Goal: Task Accomplishment & Management: Manage account settings

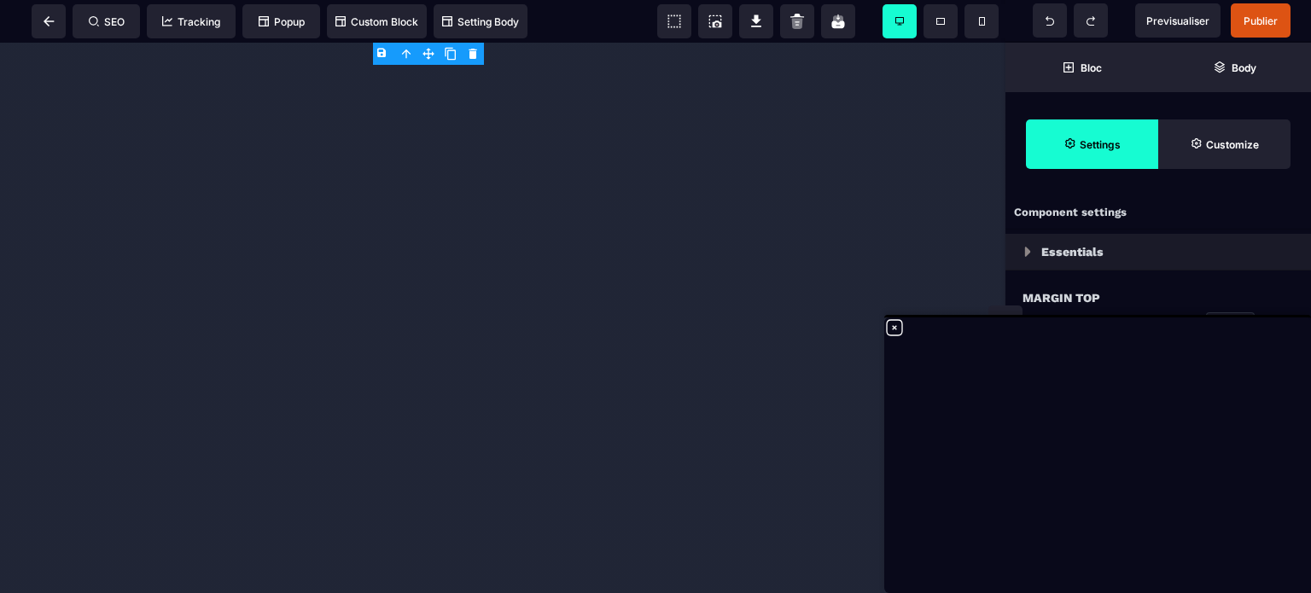
select select
select select "**"
select select "*"
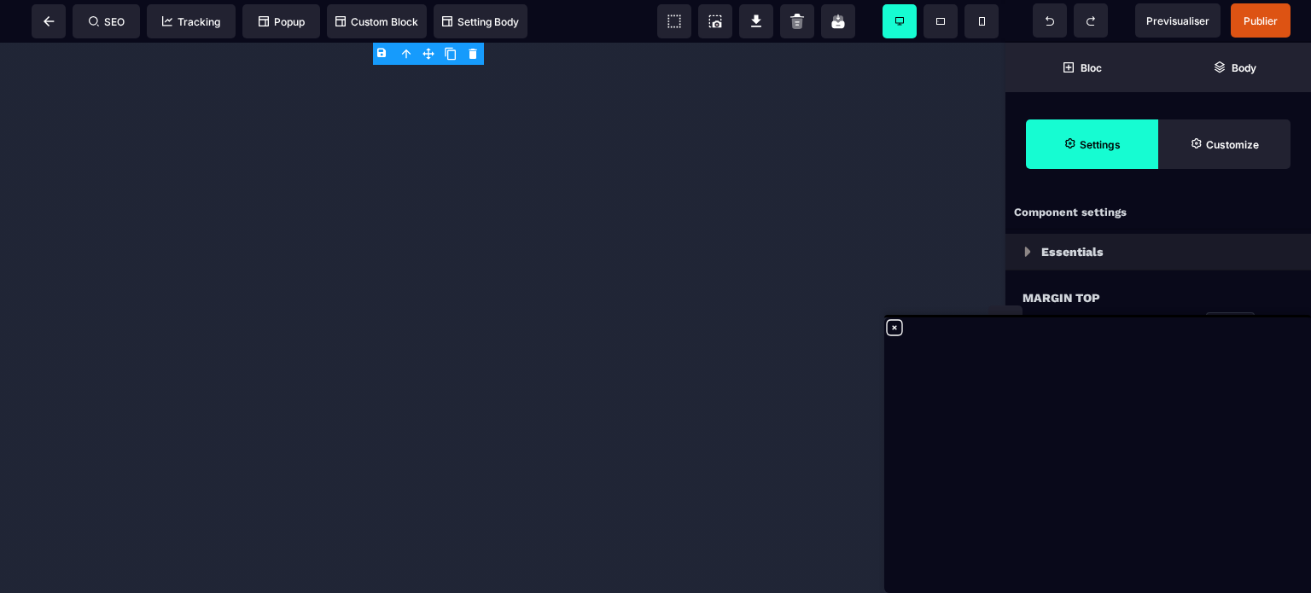
select select "**"
click at [895, 324] on icon at bounding box center [895, 328] width 20 height 20
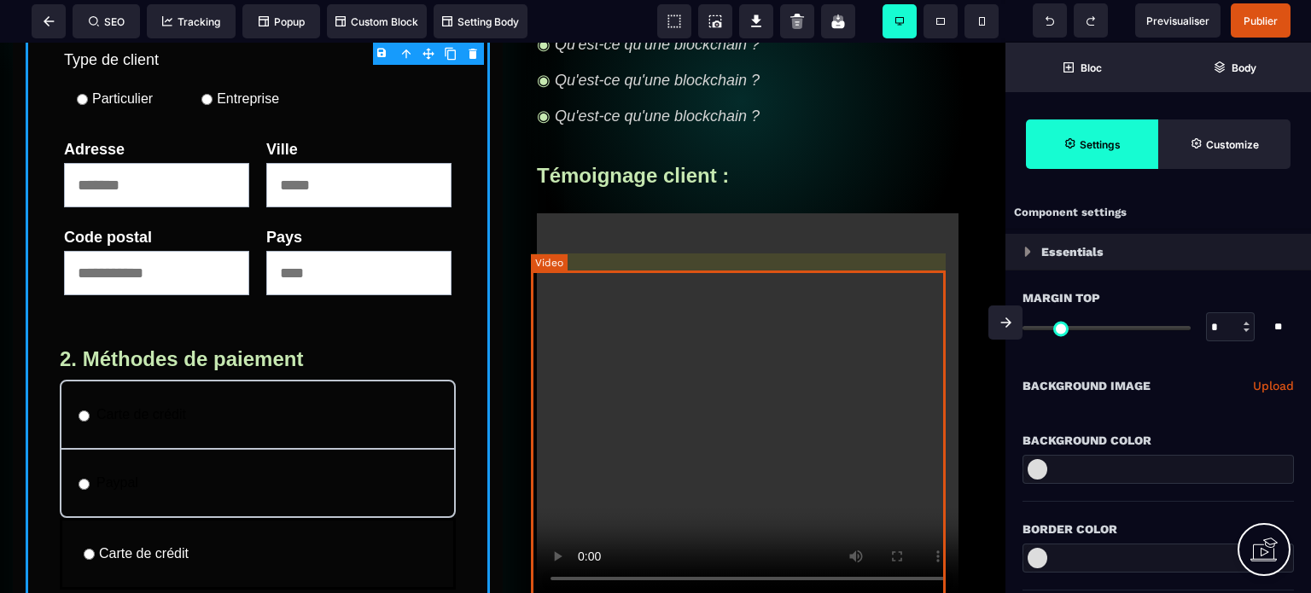
scroll to position [85, 0]
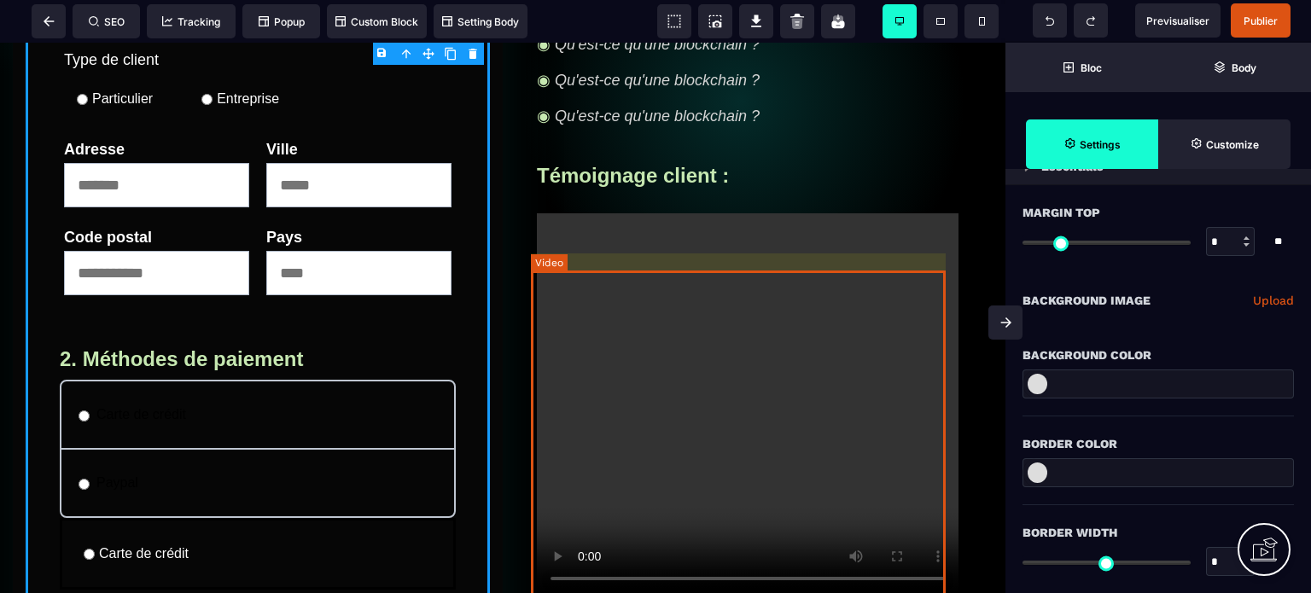
click at [895, 327] on div at bounding box center [748, 405] width 422 height 384
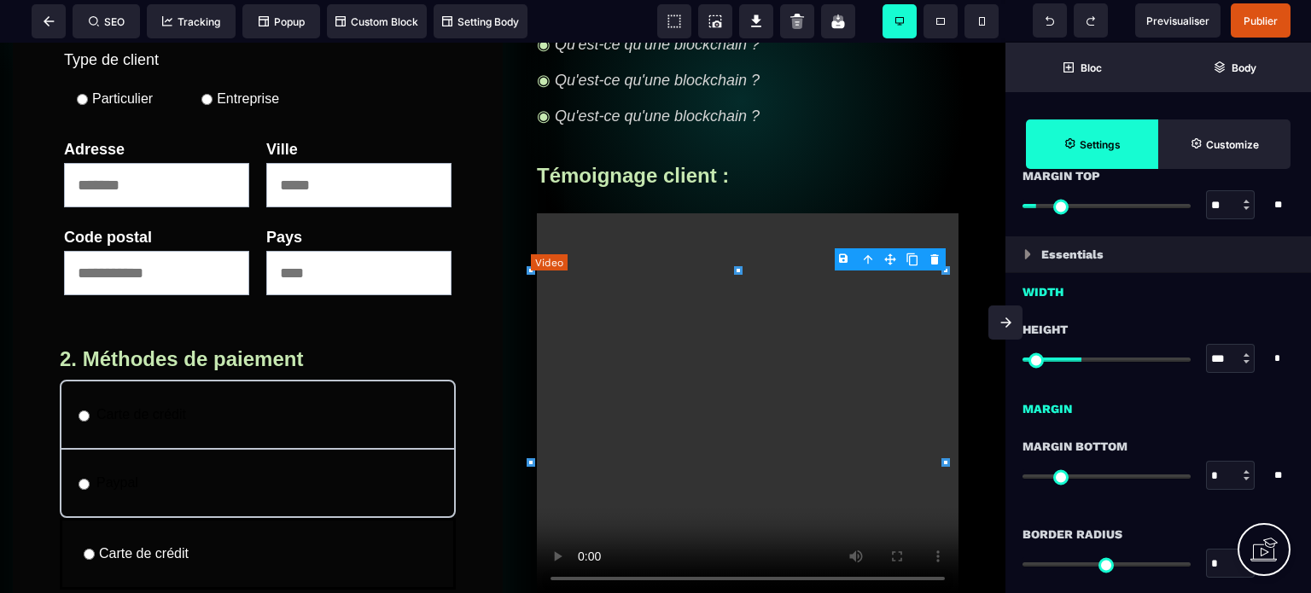
scroll to position [0, 0]
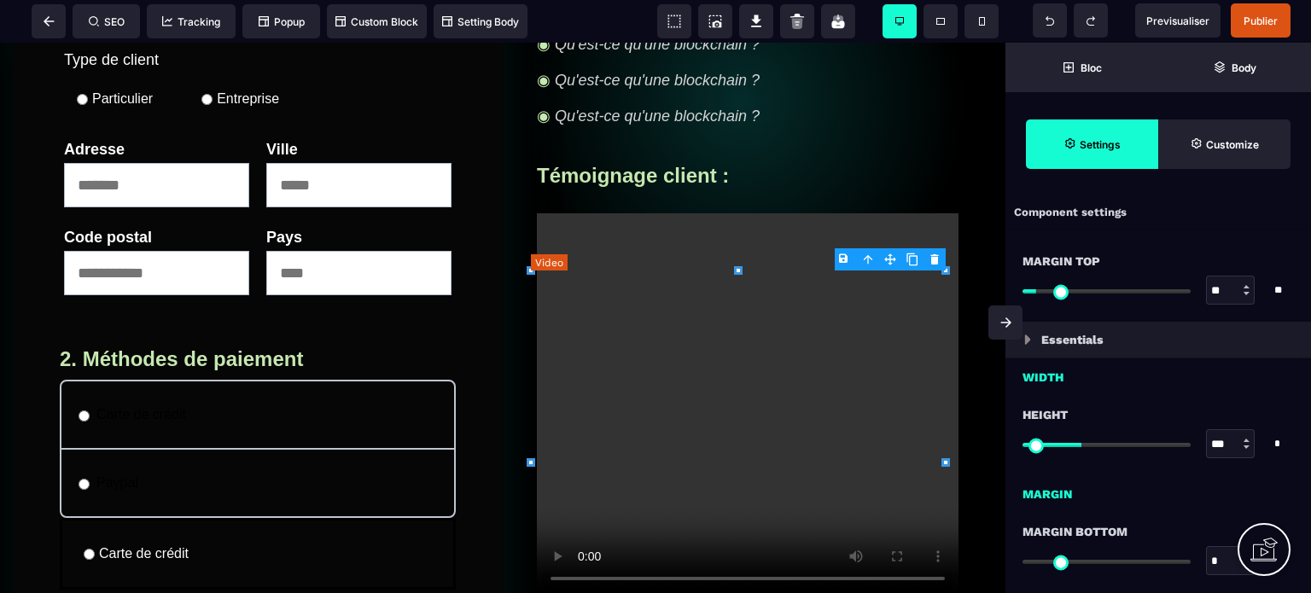
select select "**"
click at [1257, 23] on span "Publier" at bounding box center [1261, 21] width 34 height 13
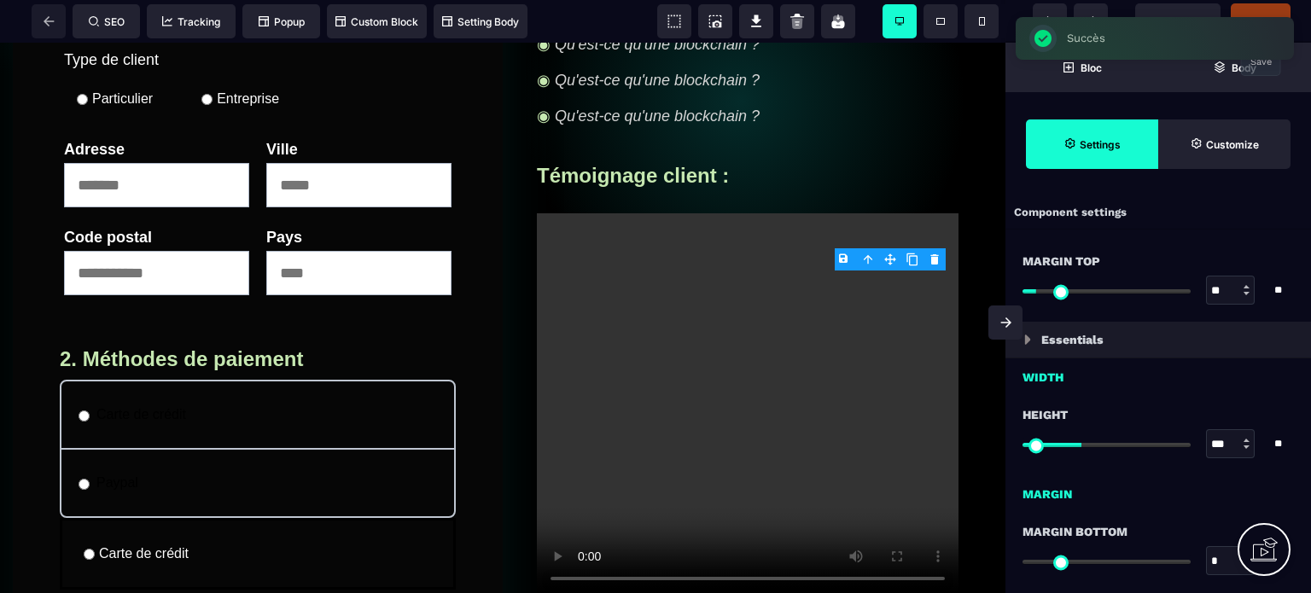
click at [48, 20] on div "SEO Tracking Popup Custom Block Setting Body" at bounding box center [269, 21] width 530 height 34
click at [45, 18] on icon at bounding box center [49, 21] width 11 height 10
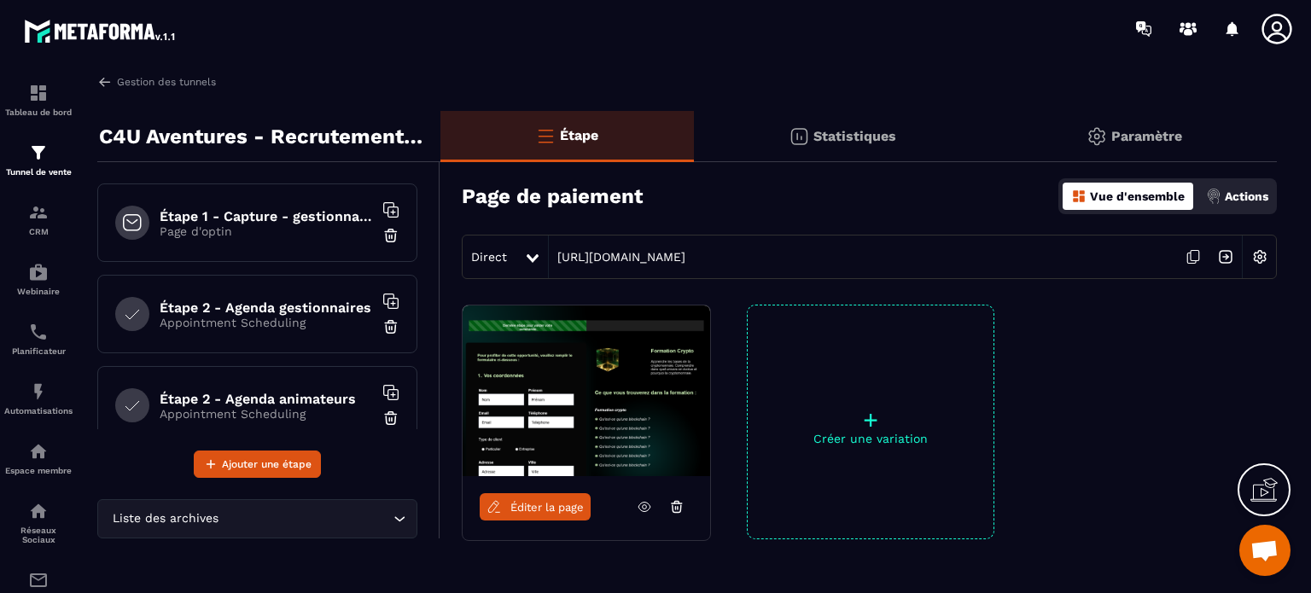
click at [1267, 552] on span "Ouvrir le chat" at bounding box center [1265, 552] width 28 height 24
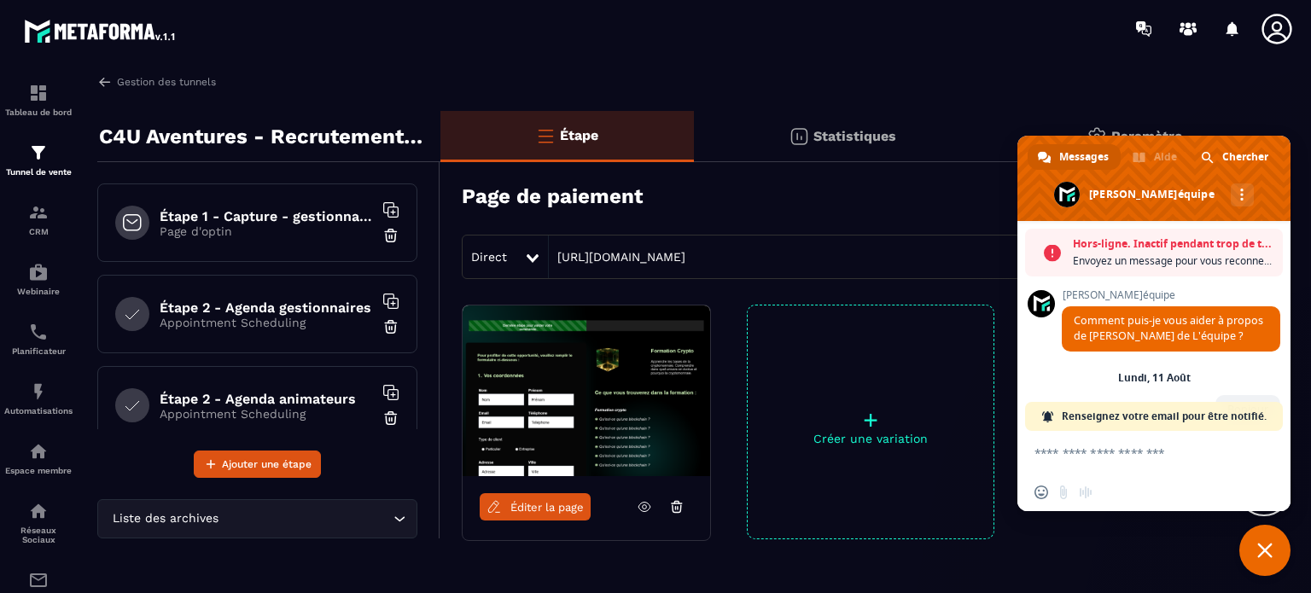
scroll to position [3805, 0]
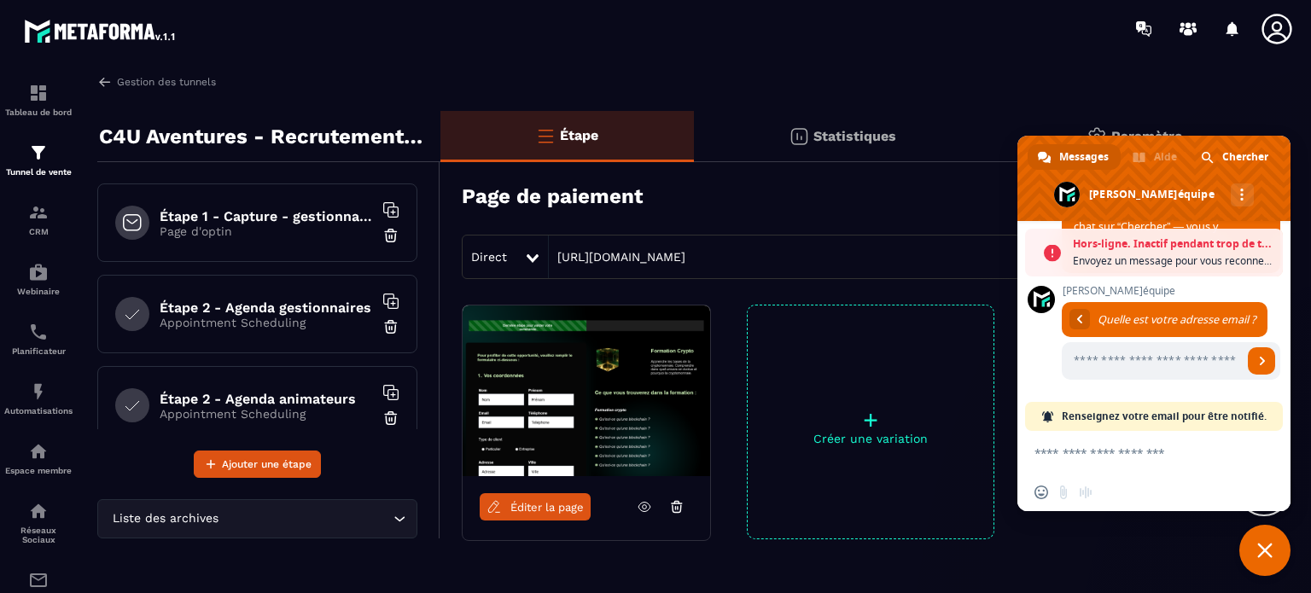
click at [1279, 30] on icon at bounding box center [1277, 29] width 30 height 30
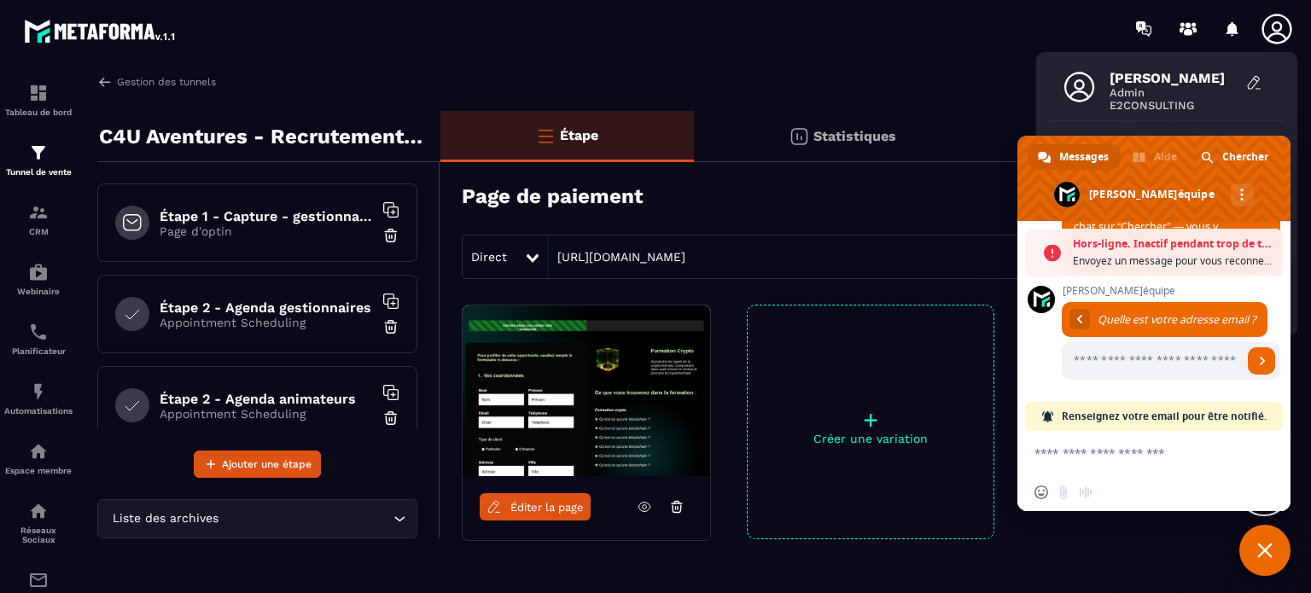
click at [1276, 30] on icon at bounding box center [1277, 29] width 30 height 30
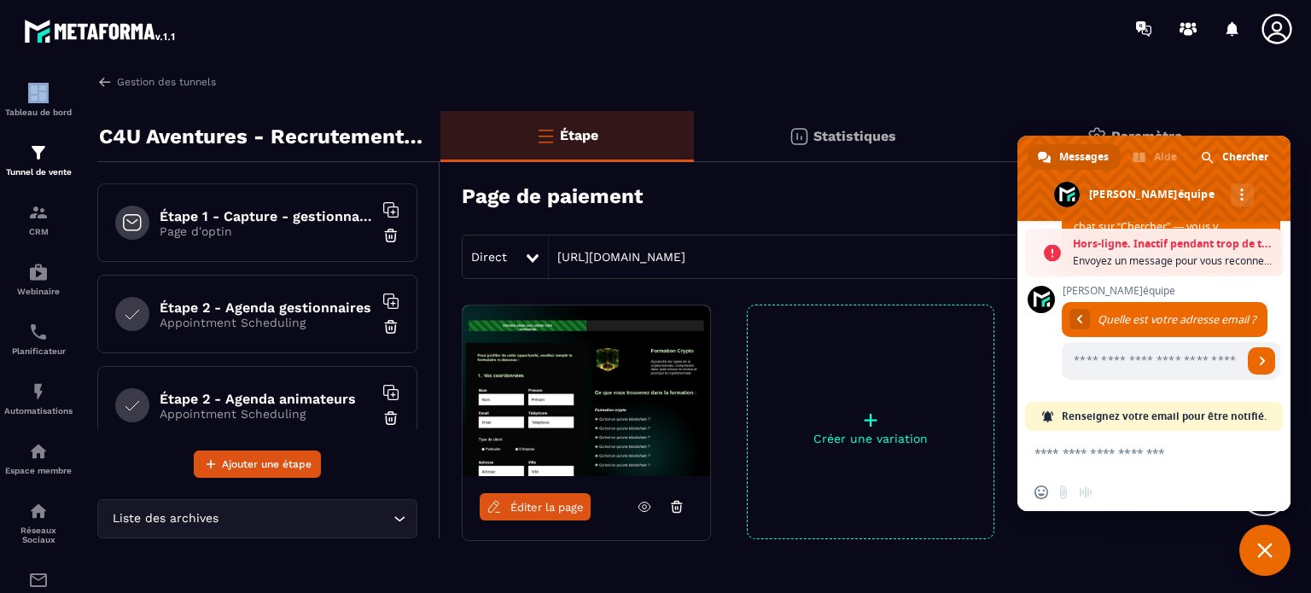
click at [1276, 30] on icon at bounding box center [1277, 29] width 30 height 30
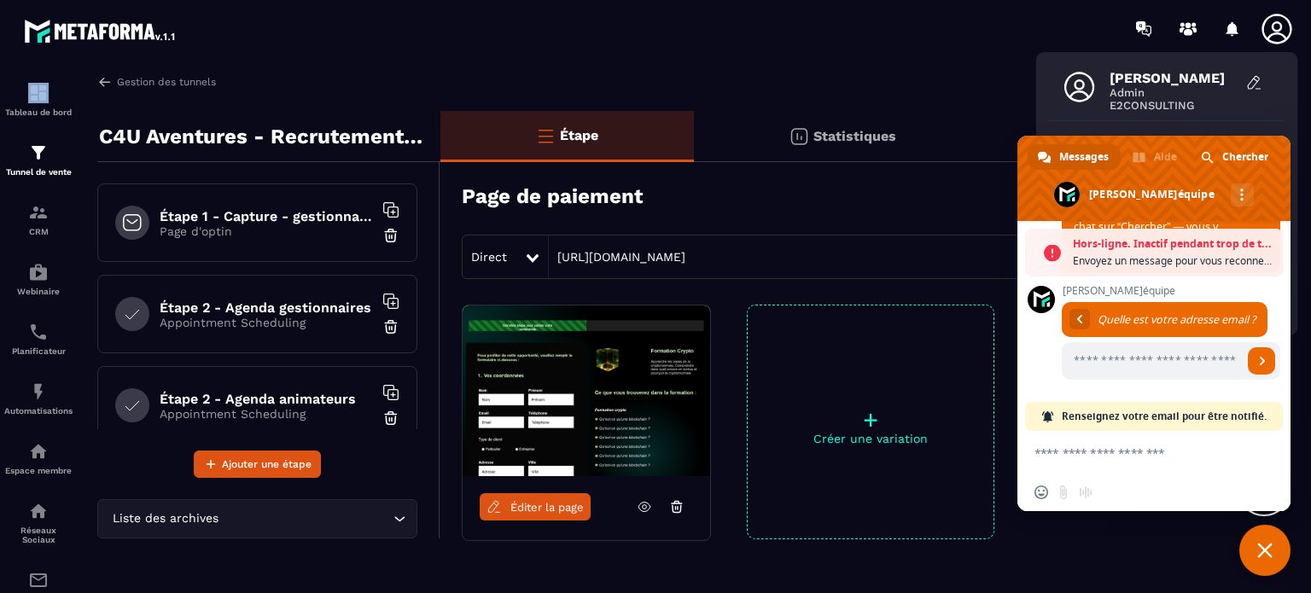
click at [1270, 547] on span "Fermer le chat" at bounding box center [1265, 550] width 15 height 15
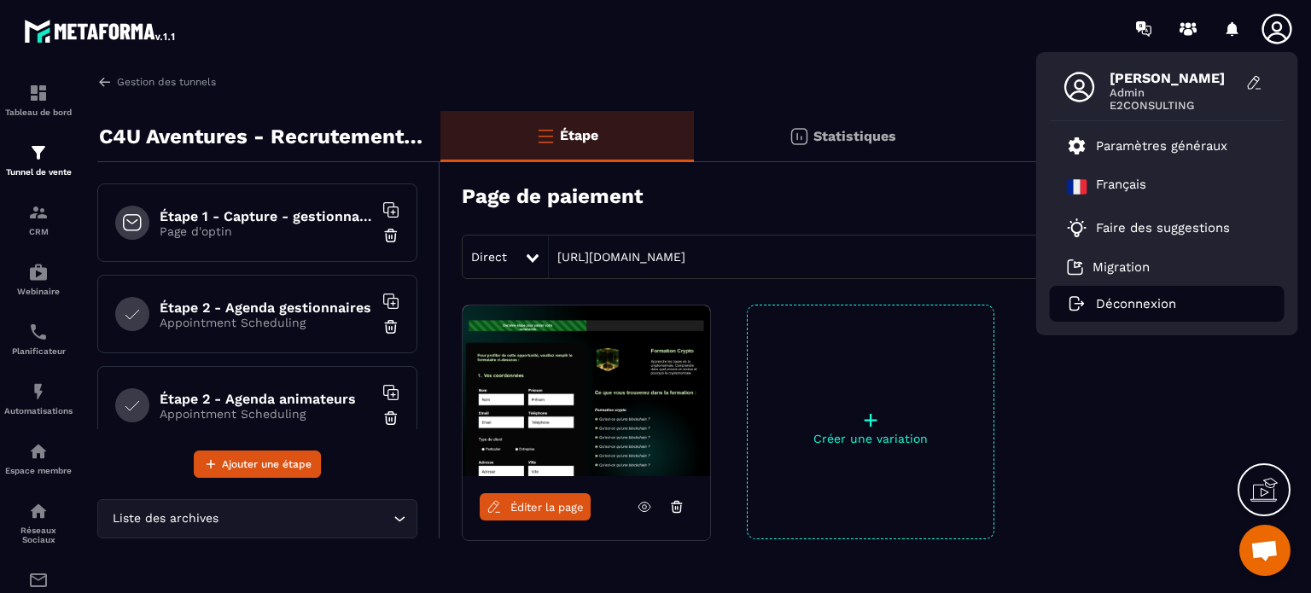
click at [1127, 301] on p "Déconnexion" at bounding box center [1136, 303] width 80 height 15
